Goal: Task Accomplishment & Management: Use online tool/utility

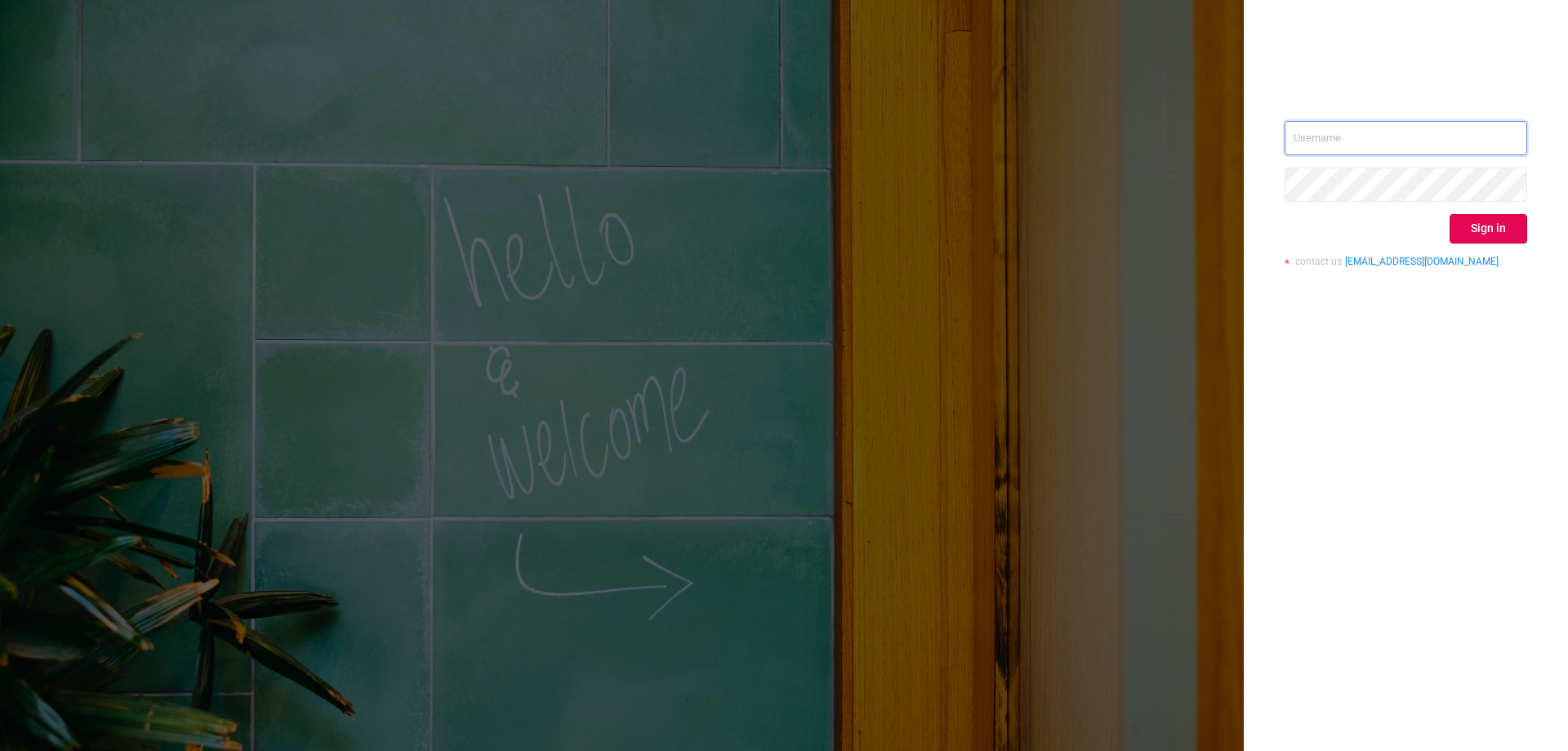
click at [1392, 133] on input "text" at bounding box center [1406, 138] width 242 height 34
type input "[EMAIL_ADDRESS][DOMAIN_NAME]"
click at [1493, 227] on button "Sign in" at bounding box center [1489, 228] width 77 height 29
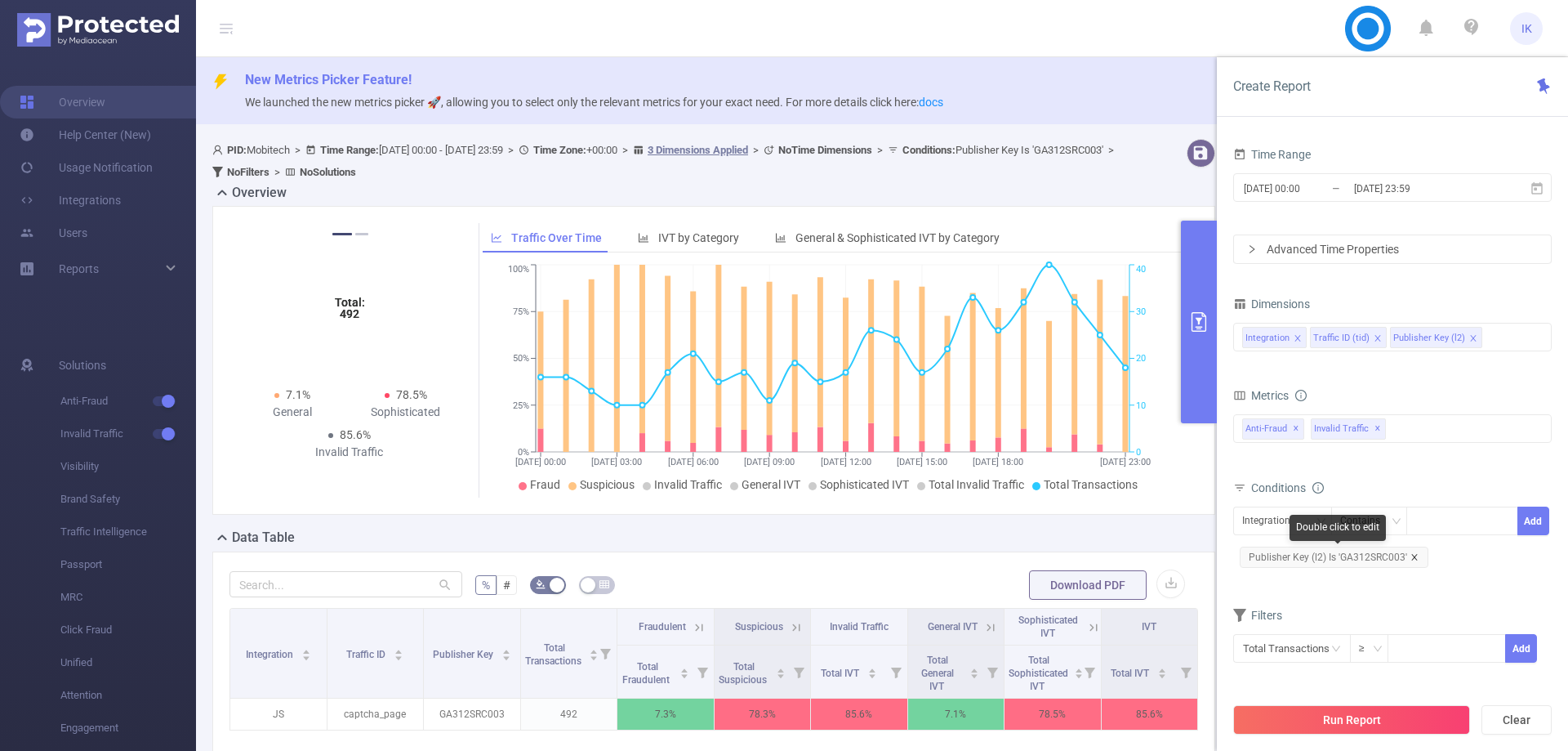
click at [1415, 560] on icon "icon: close" at bounding box center [1414, 558] width 8 height 8
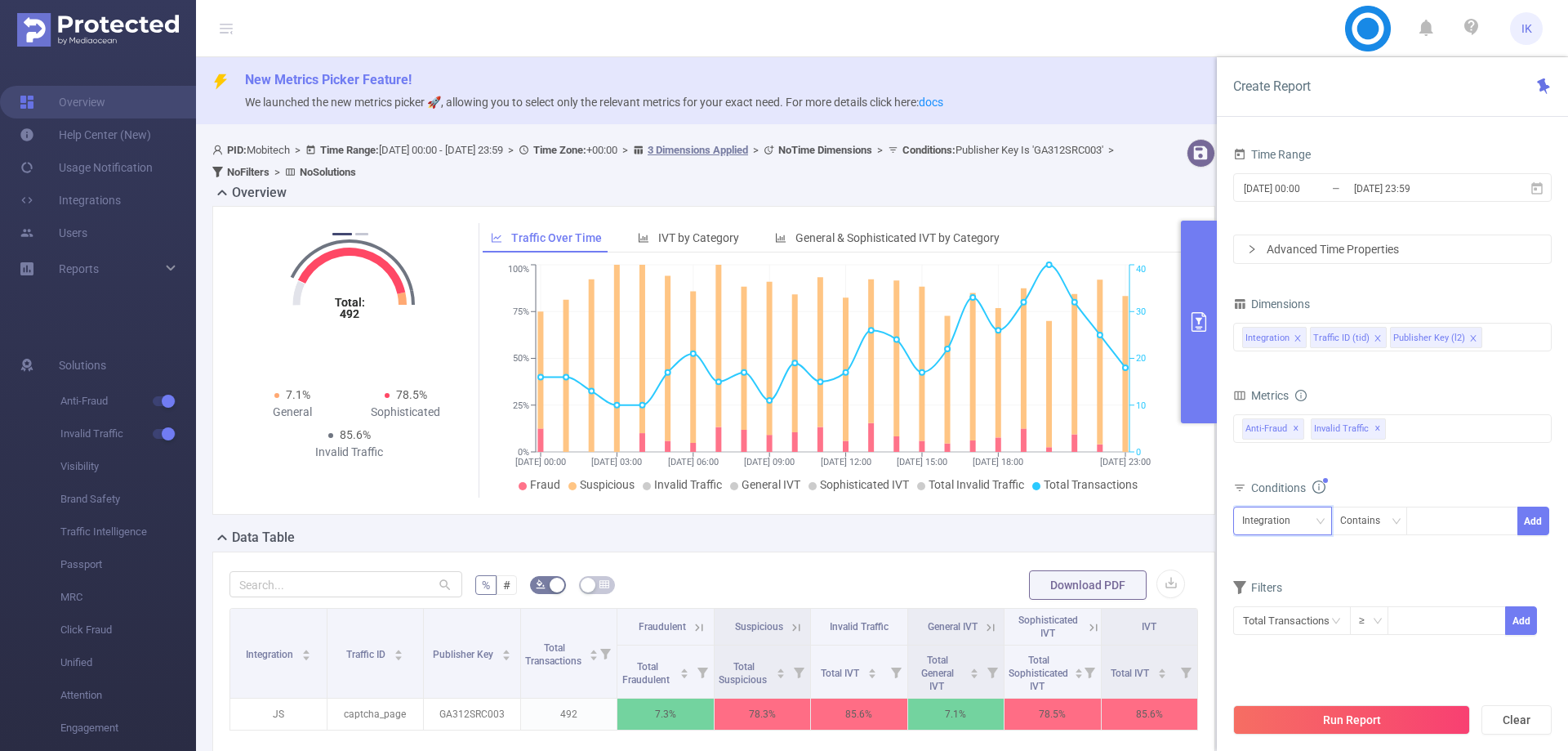
click at [1281, 517] on div "Integration" at bounding box center [1272, 521] width 59 height 27
click at [1290, 596] on li "Publisher Key (l2)" at bounding box center [1287, 608] width 107 height 26
click at [1367, 517] on div "Contains" at bounding box center [1366, 521] width 52 height 27
click at [1355, 572] on li "Is" at bounding box center [1384, 581] width 108 height 26
click at [1446, 527] on div at bounding box center [1462, 521] width 94 height 27
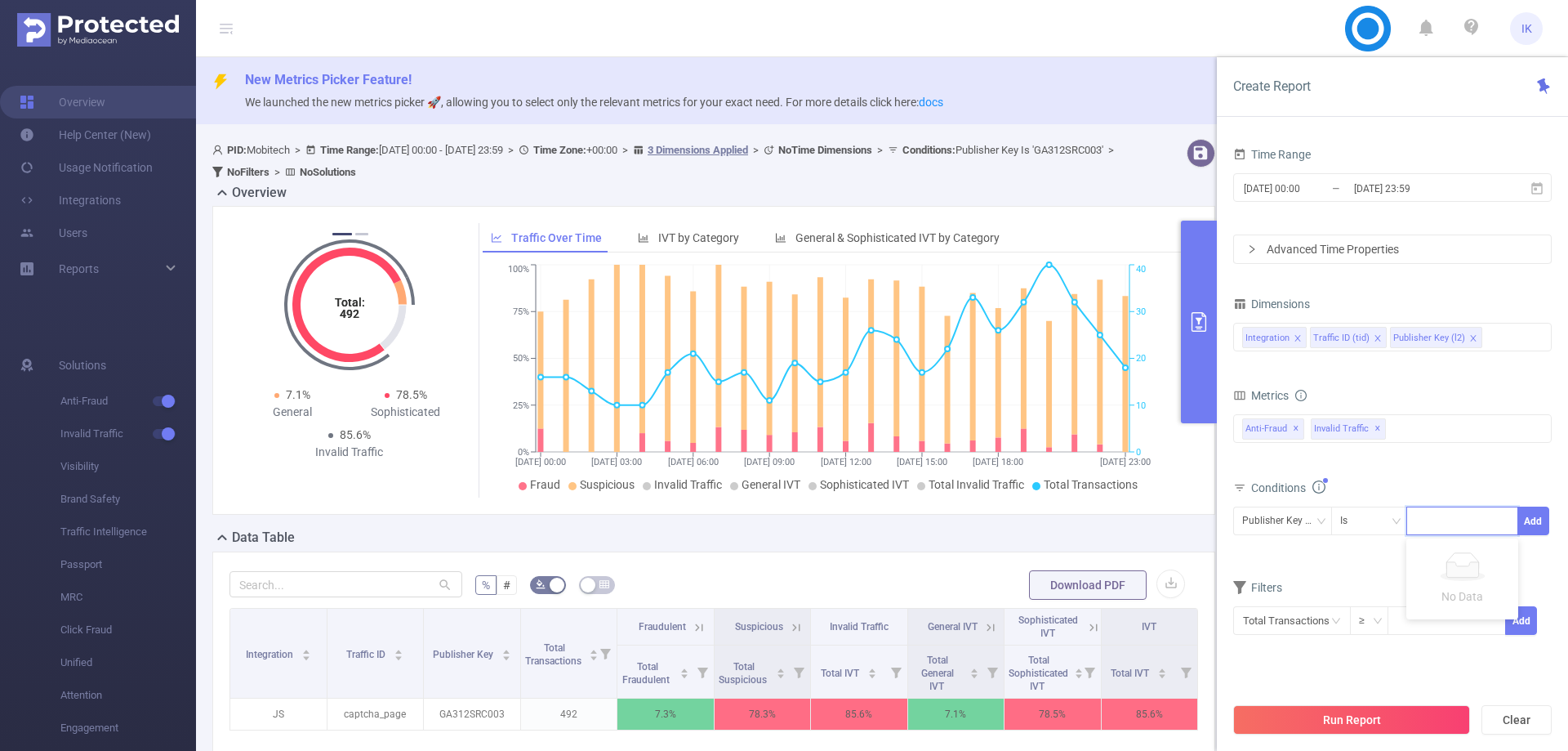
paste input "NJ227SRC001"
type input "NJ227SRC001"
click at [1432, 560] on li "NJ227SRC001" at bounding box center [1462, 555] width 112 height 26
click at [1533, 521] on button "Add" at bounding box center [1534, 521] width 32 height 28
click at [1337, 723] on button "Run Report" at bounding box center [1351, 720] width 237 height 29
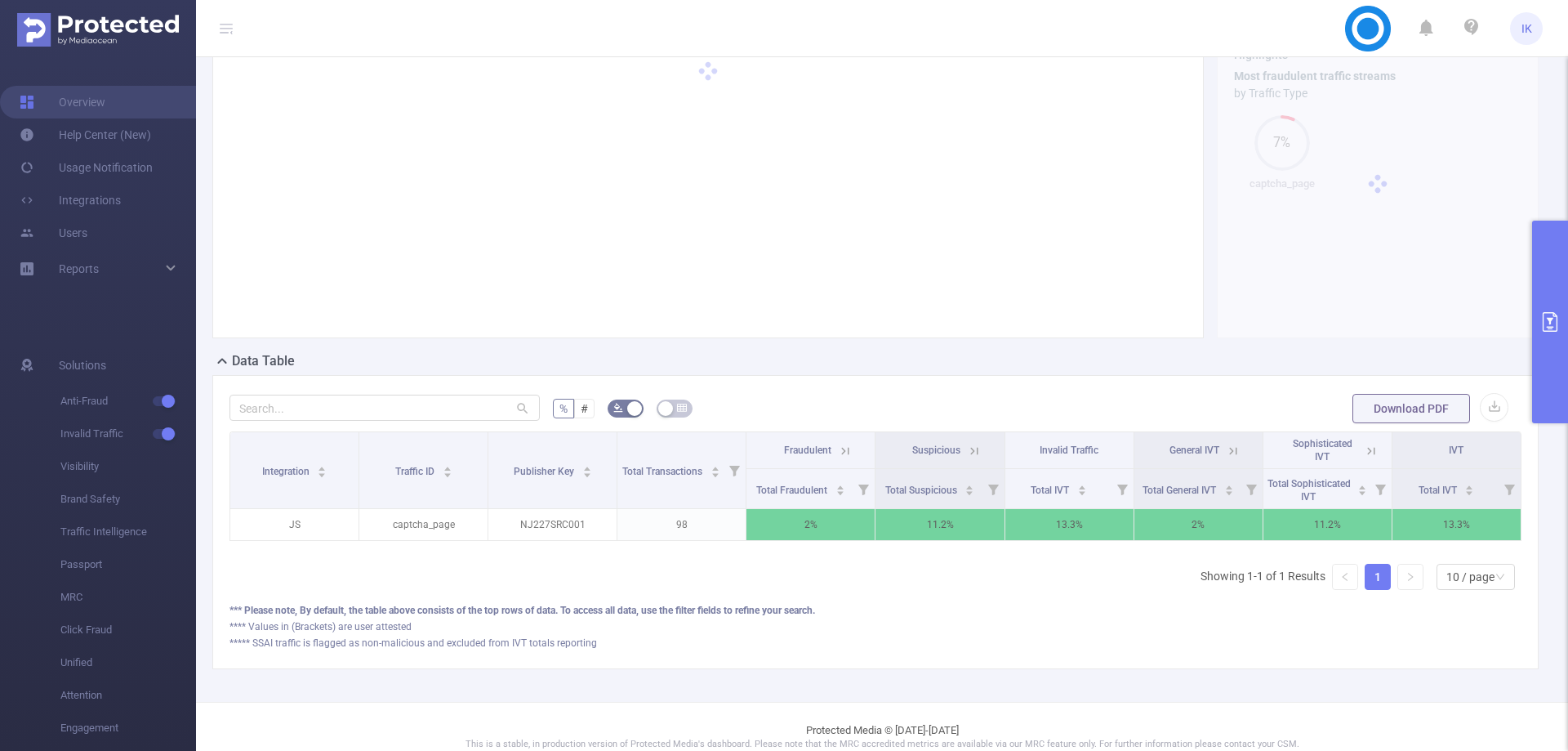
scroll to position [163, 0]
